Goal: Information Seeking & Learning: Learn about a topic

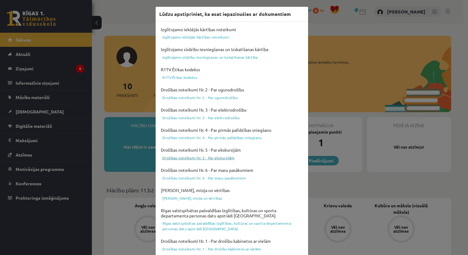
click at [195, 157] on link "Drošības noteikumi Nr. 5 - Par ekskursijām" at bounding box center [231, 157] width 145 height 7
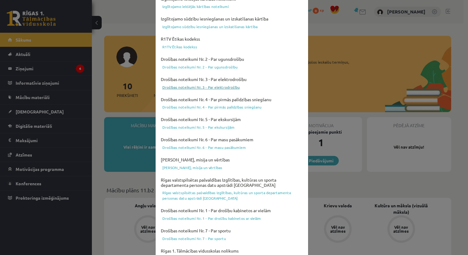
click at [219, 86] on link "Drošības noteikumi Nr. 3 - Par elektrodrošību" at bounding box center [231, 87] width 145 height 7
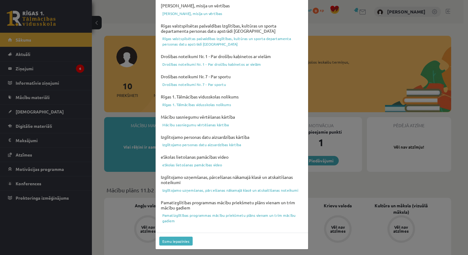
scroll to position [185, 0]
click at [203, 164] on link "eSkolas lietošanas pamācības video" at bounding box center [231, 164] width 145 height 7
click at [329, 31] on div "Lūdzu apstipriniet, ka esat iepazinušies ar dokumentiem Izglītojamo iekšējās kā…" at bounding box center [234, 127] width 468 height 255
click at [373, 39] on div "Lūdzu apstipriniet, ka esat iepazinušies ar dokumentiem Izglītojamo iekšējās kā…" at bounding box center [234, 127] width 468 height 255
click at [166, 243] on button "Esmu iepazinies" at bounding box center [175, 241] width 33 height 9
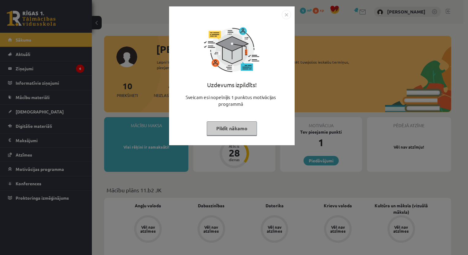
click at [286, 14] on img "Close" at bounding box center [286, 14] width 9 height 9
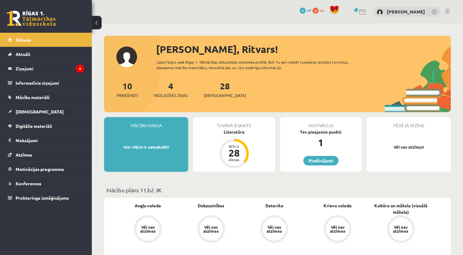
click at [315, 15] on div "0 Dāvanas 1 mP 0 xp" at bounding box center [321, 10] width 42 height 11
click at [306, 10] on span "1" at bounding box center [303, 11] width 6 height 6
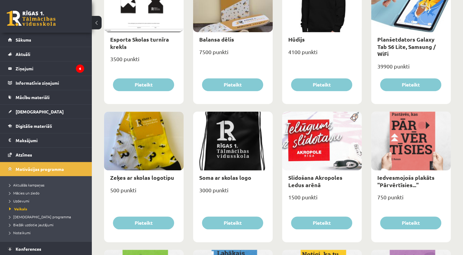
scroll to position [379, 0]
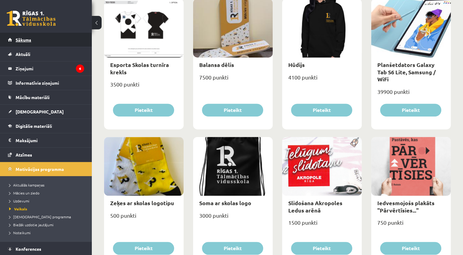
click at [21, 46] on link "Sākums" at bounding box center [46, 40] width 76 height 14
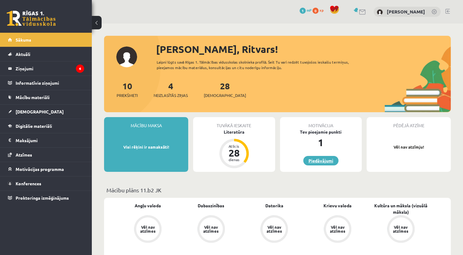
click at [316, 159] on link "Piedāvājumi" at bounding box center [320, 160] width 35 height 9
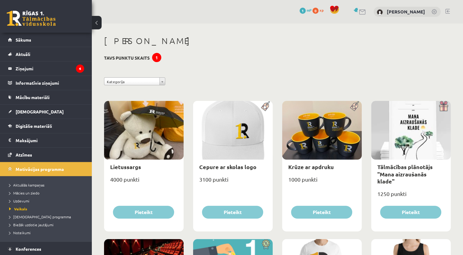
click at [142, 55] on h3 "Tavs punktu skaits 1" at bounding box center [127, 57] width 46 height 5
drag, startPoint x: 142, startPoint y: 55, endPoint x: 84, endPoint y: 63, distance: 57.8
click at [155, 56] on div "1" at bounding box center [156, 57] width 9 height 9
click at [27, 70] on legend "Ziņojumi 4" at bounding box center [50, 69] width 69 height 14
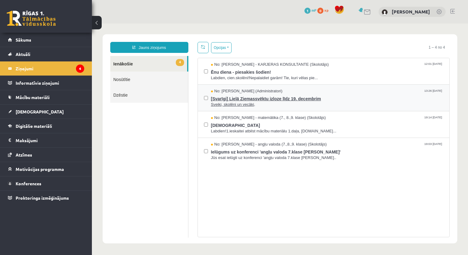
click at [294, 99] on span "[Svarīgi] Lielā Ziemassvēktu izloze līdz 19. decembrim" at bounding box center [327, 98] width 232 height 8
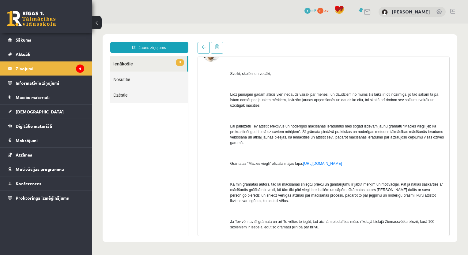
scroll to position [61, 0]
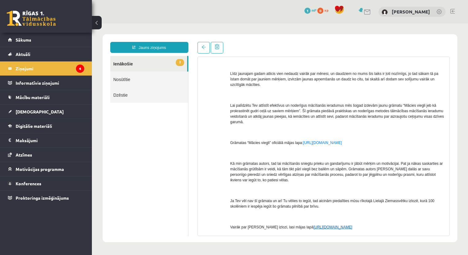
click at [347, 228] on link "https://maciesviegli.lv/100-gramatas" at bounding box center [332, 227] width 39 height 4
click at [54, 70] on legend "Ziņojumi 4" at bounding box center [50, 69] width 69 height 14
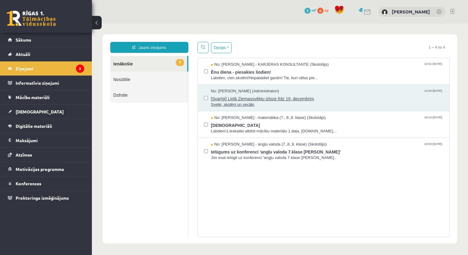
scroll to position [0, 0]
click at [241, 100] on span "[Svarīgi] Lielā Ziemassvēktu izloze līdz 19. decembrim" at bounding box center [327, 98] width 232 height 8
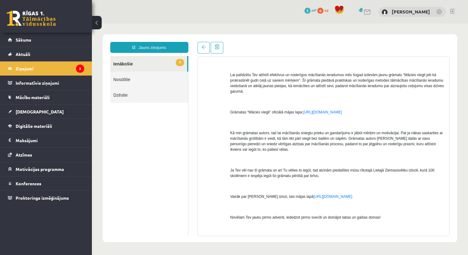
click at [337, 193] on div "Sveiki, skolēni un vecāki, Līdz jaunajam gadam atlicis vien nedaudz vairāk par …" at bounding box center [337, 138] width 215 height 269
click at [337, 199] on p "Vairāk par Lielo Ziemassvētku izlozi, lasi mājas lapā https://maciesviegli.lv/1…" at bounding box center [337, 197] width 215 height 6
click at [339, 197] on link "https://maciesviegli.lv/100-gramatas" at bounding box center [332, 197] width 39 height 4
click at [59, 68] on legend "Ziņojumi 3" at bounding box center [50, 69] width 69 height 14
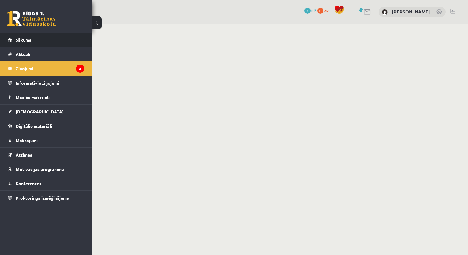
click at [24, 40] on span "Sākums" at bounding box center [24, 40] width 16 height 6
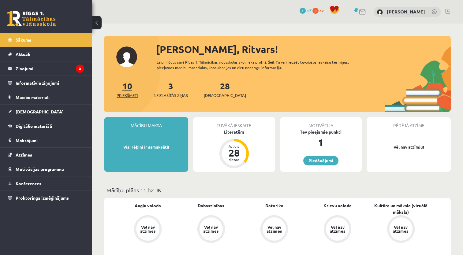
click at [124, 88] on link "10 Priekšmeti" at bounding box center [127, 89] width 21 height 18
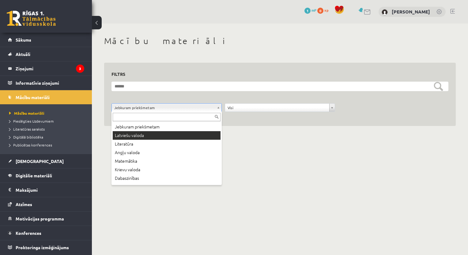
drag, startPoint x: 187, startPoint y: 134, endPoint x: 192, endPoint y: 133, distance: 4.8
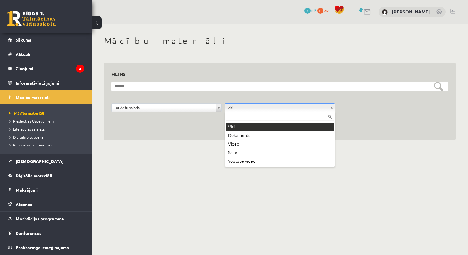
drag, startPoint x: 297, startPoint y: 107, endPoint x: 292, endPoint y: 111, distance: 6.7
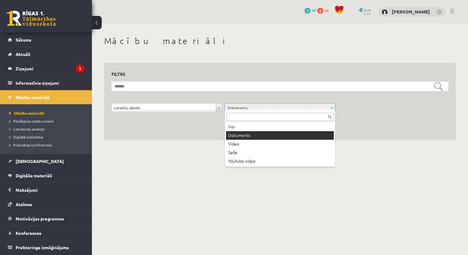
drag, startPoint x: 274, startPoint y: 107, endPoint x: 253, endPoint y: 114, distance: 22.1
drag, startPoint x: 26, startPoint y: 80, endPoint x: 27, endPoint y: 77, distance: 3.2
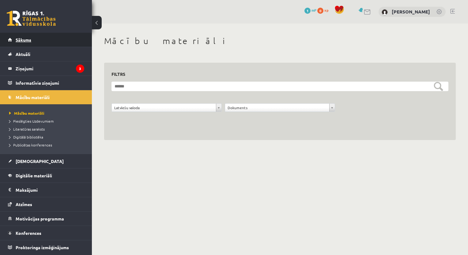
click at [34, 37] on link "Sākums" at bounding box center [46, 40] width 76 height 14
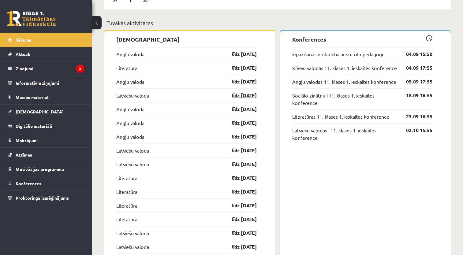
scroll to position [490, 0]
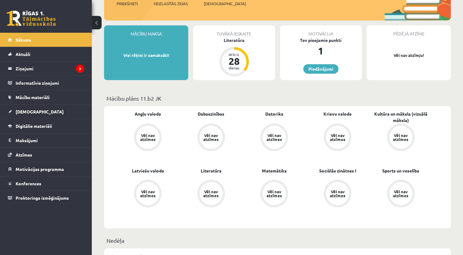
drag, startPoint x: 291, startPoint y: 114, endPoint x: 287, endPoint y: 115, distance: 4.3
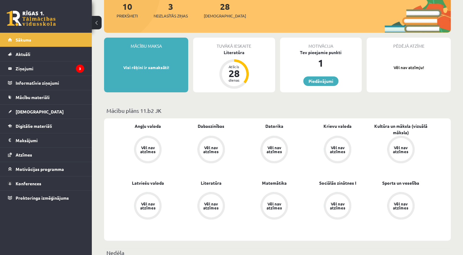
scroll to position [61, 0]
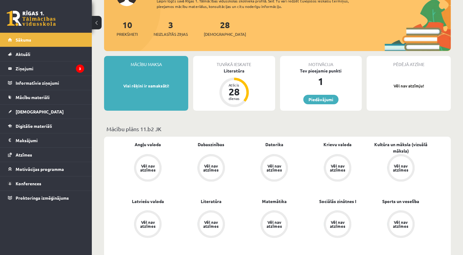
drag, startPoint x: 287, startPoint y: 115, endPoint x: 207, endPoint y: 120, distance: 80.0
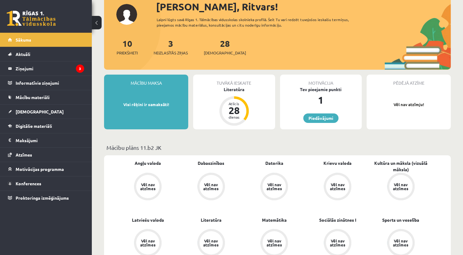
scroll to position [31, 0]
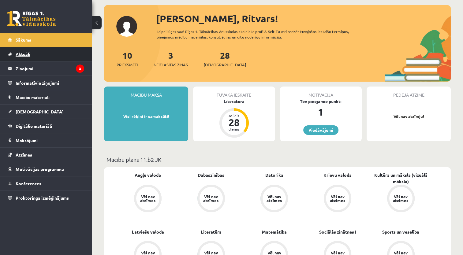
click at [14, 53] on link "Aktuāli" at bounding box center [46, 54] width 76 height 14
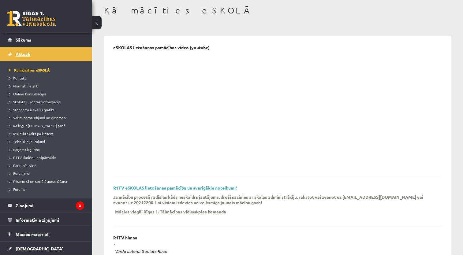
click at [13, 55] on link "Aktuāli" at bounding box center [46, 54] width 76 height 14
click at [19, 204] on legend "Ziņojumi 3" at bounding box center [50, 206] width 69 height 14
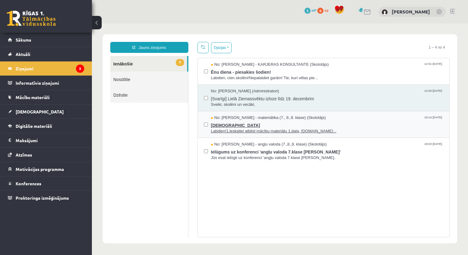
click at [220, 125] on span "[DEMOGRAPHIC_DATA]" at bounding box center [327, 125] width 232 height 8
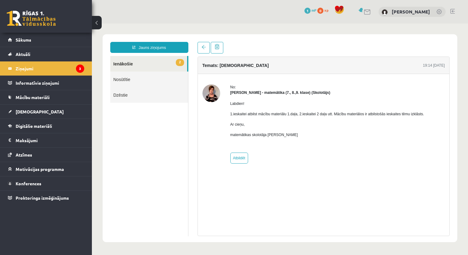
click at [172, 61] on link "2 Ienākošie" at bounding box center [148, 64] width 77 height 16
click at [120, 64] on link "2 Ienākošie" at bounding box center [148, 64] width 77 height 16
click at [83, 73] on legend "Ziņojumi 3" at bounding box center [50, 69] width 69 height 14
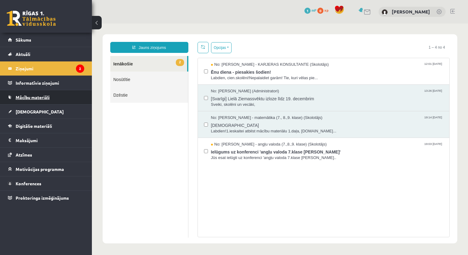
click at [40, 95] on span "Mācību materiāli" at bounding box center [33, 98] width 34 height 6
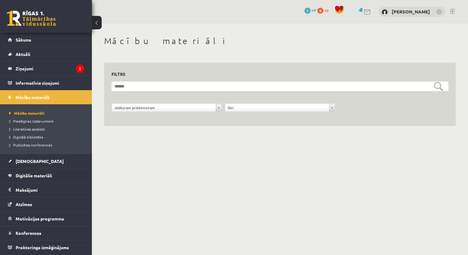
click at [335, 110] on div "Visi" at bounding box center [280, 107] width 110 height 9
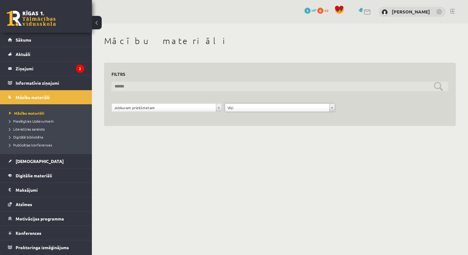
click at [438, 85] on input "text" at bounding box center [279, 86] width 337 height 9
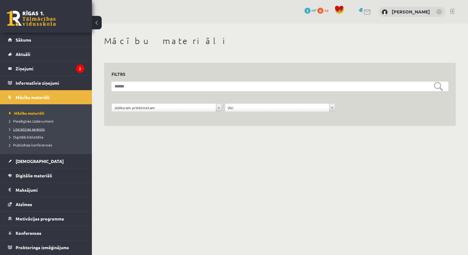
click at [24, 129] on span "Literatūras saraksts" at bounding box center [27, 129] width 36 height 5
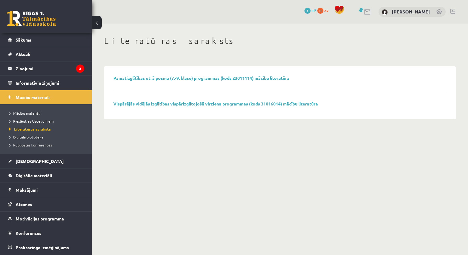
click at [24, 139] on link "Digitālā bibliotēka" at bounding box center [47, 137] width 77 height 6
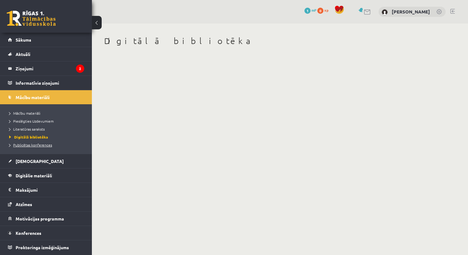
click at [21, 147] on link "Publicētas konferences" at bounding box center [47, 145] width 77 height 6
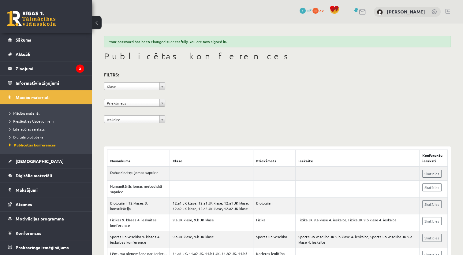
drag, startPoint x: 140, startPoint y: 173, endPoint x: 342, endPoint y: 94, distance: 216.7
click at [342, 94] on div "**********" at bounding box center [277, 99] width 347 height 56
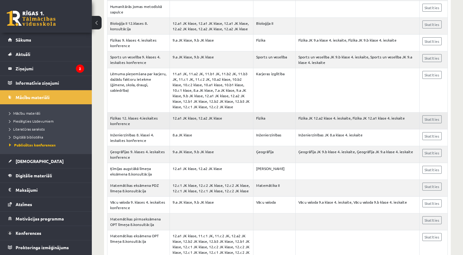
scroll to position [184, 0]
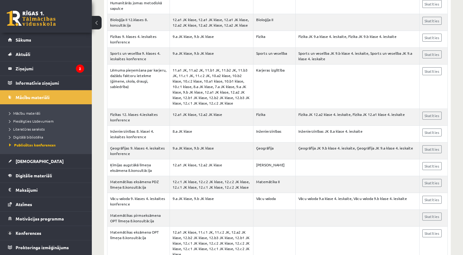
drag, startPoint x: 274, startPoint y: 204, endPoint x: 102, endPoint y: 172, distance: 175.2
click at [65, 66] on legend "Ziņojumi 2" at bounding box center [50, 69] width 69 height 14
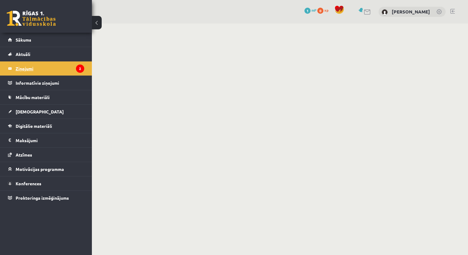
click at [21, 64] on legend "Ziņojumi 2" at bounding box center [50, 69] width 69 height 14
click at [21, 68] on legend "Ziņojumi 2" at bounding box center [50, 69] width 69 height 14
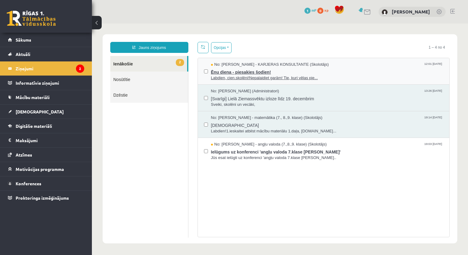
click at [230, 75] on span "Labdien, cien.skolēni!Nepalaidiet garām! Tie, kuri vēlas pie..." at bounding box center [327, 78] width 232 height 6
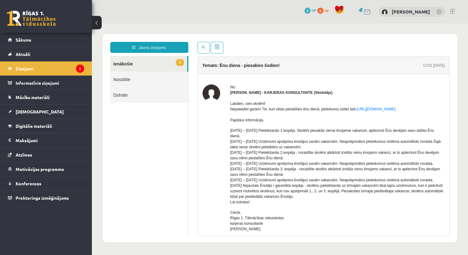
drag, startPoint x: 224, startPoint y: 95, endPoint x: 220, endPoint y: 98, distance: 4.9
drag, startPoint x: 220, startPoint y: 98, endPoint x: 208, endPoint y: 143, distance: 46.1
click at [210, 144] on div at bounding box center [211, 171] width 18 height 174
